Goal: Task Accomplishment & Management: Use online tool/utility

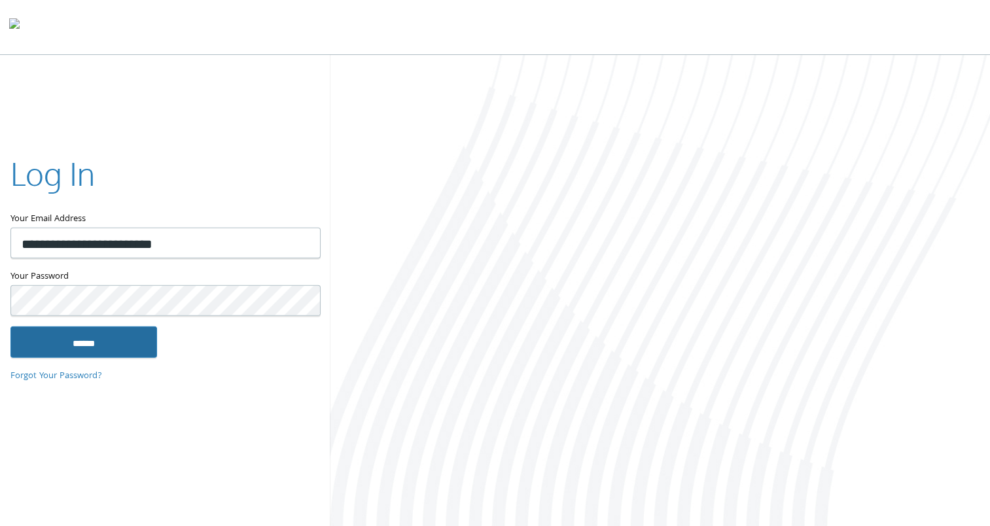
click at [77, 340] on input "******" at bounding box center [83, 341] width 146 height 31
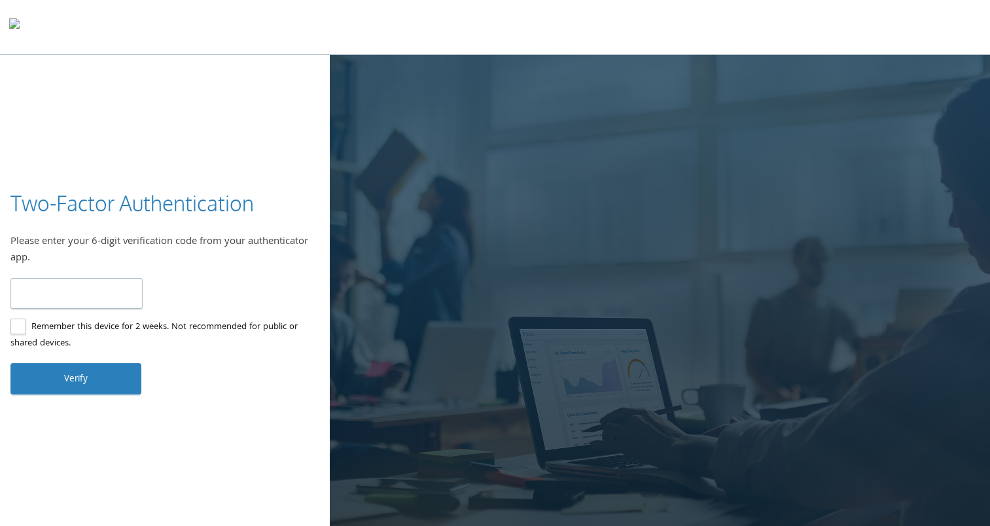
click at [18, 330] on label "Remember this device for 2 weeks. Not recommended for public or shared devices." at bounding box center [159, 335] width 298 height 33
click at [31, 296] on input "number" at bounding box center [76, 293] width 132 height 31
type input "******"
